Goal: Find specific page/section: Find specific page/section

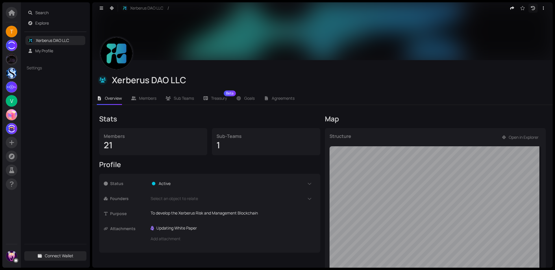
click at [528, 8] on button "button" at bounding box center [532, 7] width 9 height 9
click at [140, 103] on li "Members" at bounding box center [144, 98] width 35 height 13
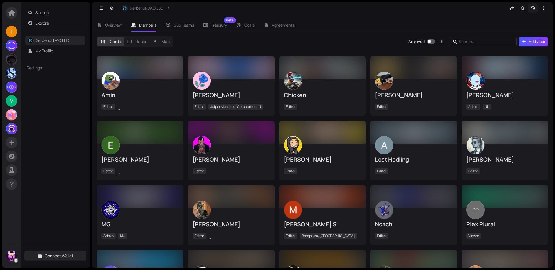
click at [532, 9] on icon "button" at bounding box center [532, 8] width 5 height 4
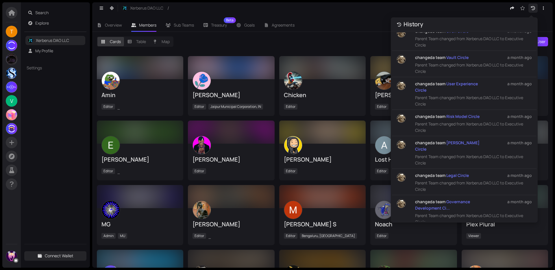
scroll to position [1372, 0]
